Goal: Book appointment/travel/reservation

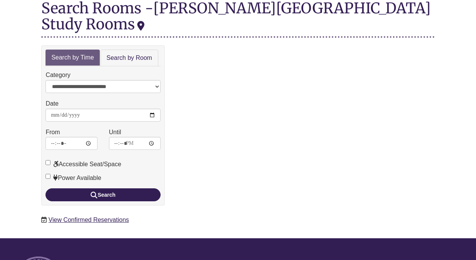
scroll to position [98, 0]
click at [132, 50] on link "Search by Room" at bounding box center [129, 58] width 58 height 17
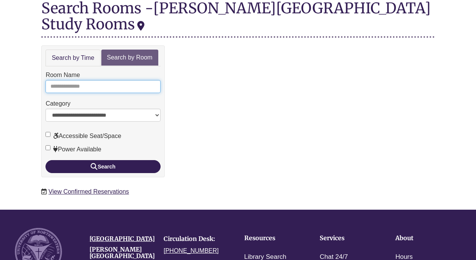
click at [102, 80] on input "Room Name" at bounding box center [102, 86] width 115 height 13
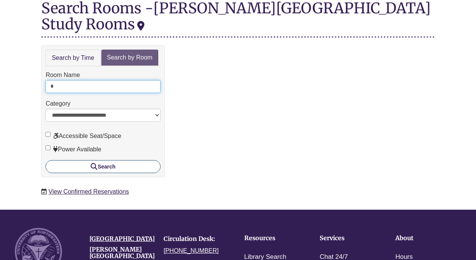
type input "*"
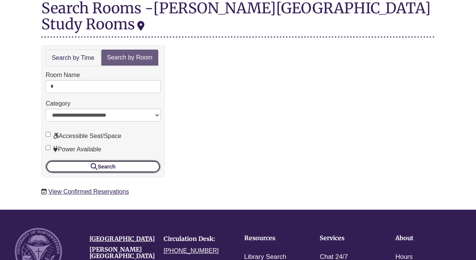
click at [105, 160] on button "Search" at bounding box center [102, 166] width 115 height 13
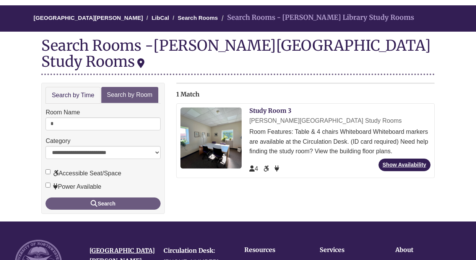
scroll to position [76, 0]
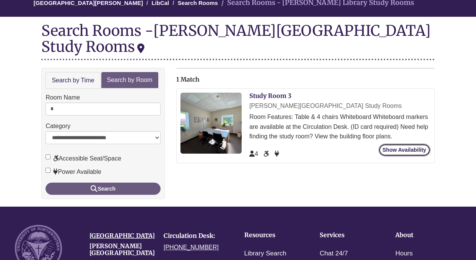
click at [400, 144] on link "Show Availability" at bounding box center [404, 150] width 52 height 13
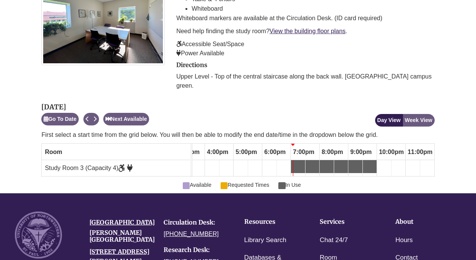
scroll to position [168, 0]
